Goal: Information Seeking & Learning: Check status

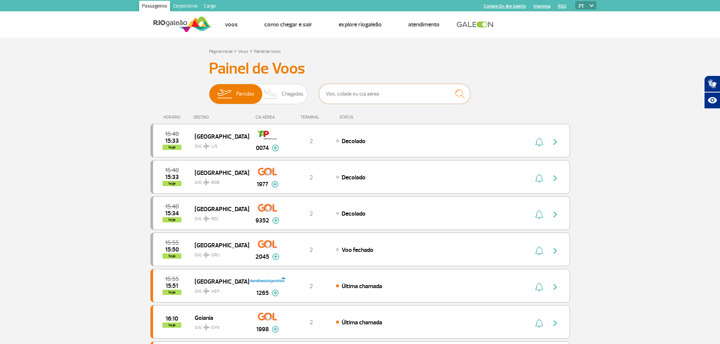
click at [361, 98] on input "text" at bounding box center [394, 94] width 151 height 20
click at [349, 93] on input "text" at bounding box center [394, 94] width 151 height 20
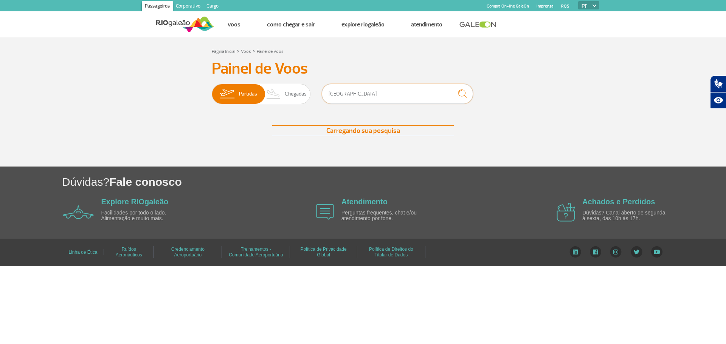
type input "[GEOGRAPHIC_DATA]"
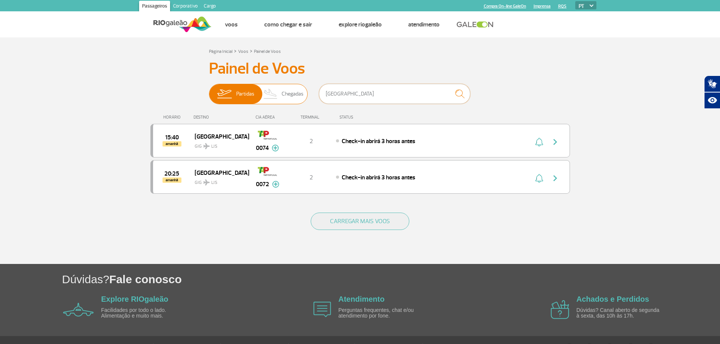
drag, startPoint x: 423, startPoint y: 91, endPoint x: 279, endPoint y: 87, distance: 143.3
click at [283, 94] on div "Partidas Chegadas lisboa" at bounding box center [360, 95] width 302 height 23
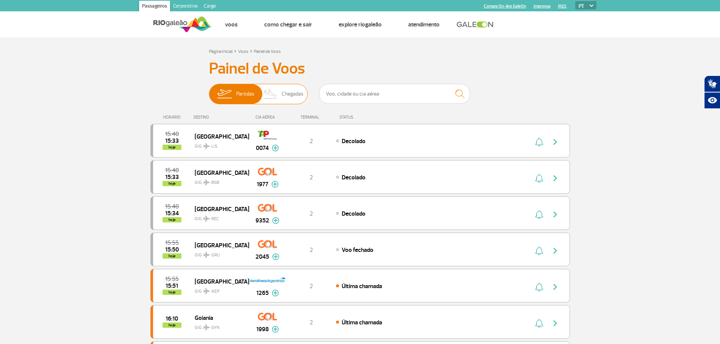
click at [228, 93] on img at bounding box center [224, 94] width 24 height 20
click at [209, 90] on input "Partidas Chegadas" at bounding box center [209, 90] width 0 height 0
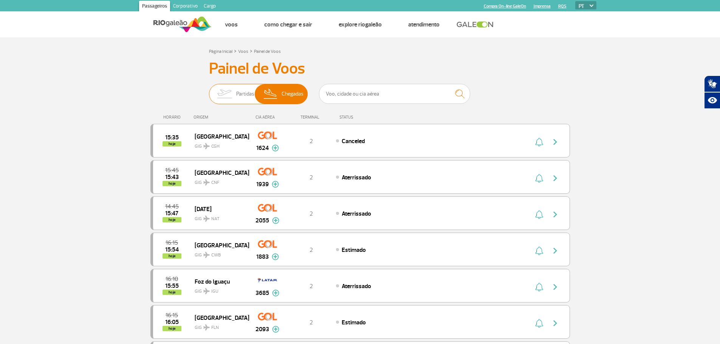
click at [228, 92] on img at bounding box center [224, 94] width 24 height 20
click at [209, 90] on input "Partidas Chegadas" at bounding box center [209, 90] width 0 height 0
